Goal: Navigation & Orientation: Find specific page/section

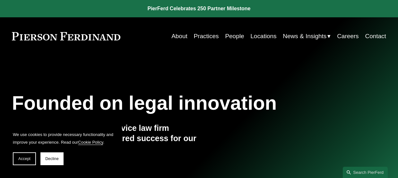
click at [206, 37] on link "Practices" at bounding box center [206, 36] width 25 height 12
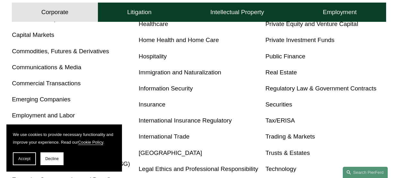
scroll to position [312, 0]
click at [290, 73] on link "Real Estate" at bounding box center [281, 72] width 31 height 7
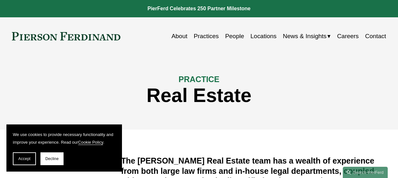
click at [262, 37] on link "Locations" at bounding box center [263, 36] width 26 height 12
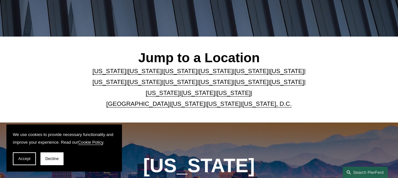
scroll to position [126, 0]
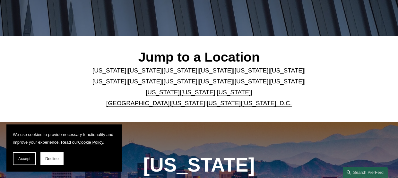
click at [140, 104] on link "United Kingdom" at bounding box center [137, 103] width 63 height 7
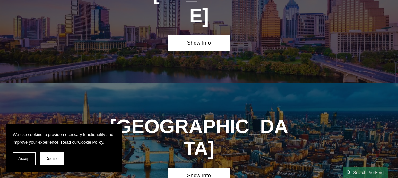
scroll to position [1937, 0]
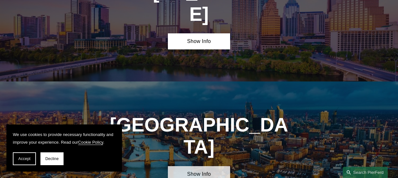
click at [199, 166] on link "Show Info" at bounding box center [199, 174] width 62 height 16
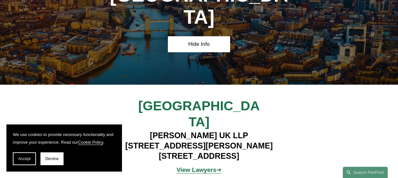
scroll to position [2066, 0]
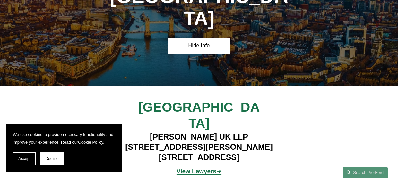
click at [201, 168] on strong "View Lawyers" at bounding box center [197, 171] width 40 height 7
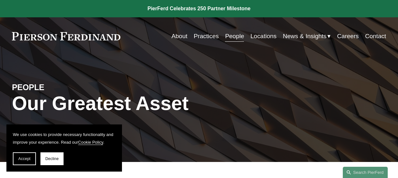
click at [174, 37] on link "About" at bounding box center [179, 36] width 16 height 12
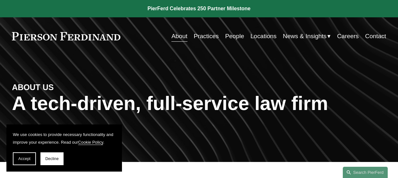
click at [234, 36] on link "People" at bounding box center [234, 36] width 19 height 12
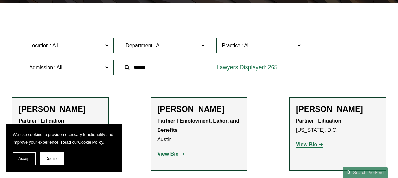
scroll to position [155, 0]
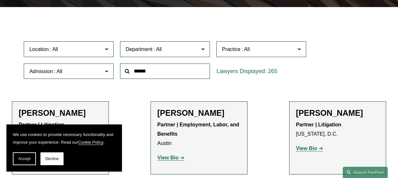
click at [107, 49] on span at bounding box center [106, 49] width 3 height 8
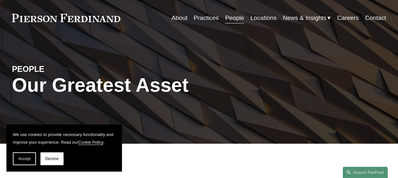
scroll to position [0, 0]
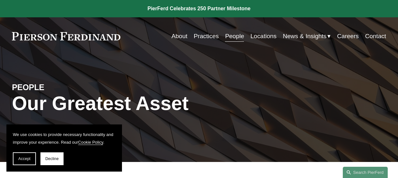
drag, startPoint x: 122, startPoint y: 38, endPoint x: 154, endPoint y: 43, distance: 32.2
click at [134, 40] on div "About Practices People Locations News & Insights News Insights Blogs Careers Co…" at bounding box center [253, 36] width 266 height 12
click at [0, 0] on span "News" at bounding box center [0, 0] width 0 height 0
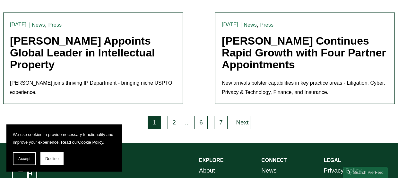
scroll to position [1430, 0]
